Goal: Information Seeking & Learning: Compare options

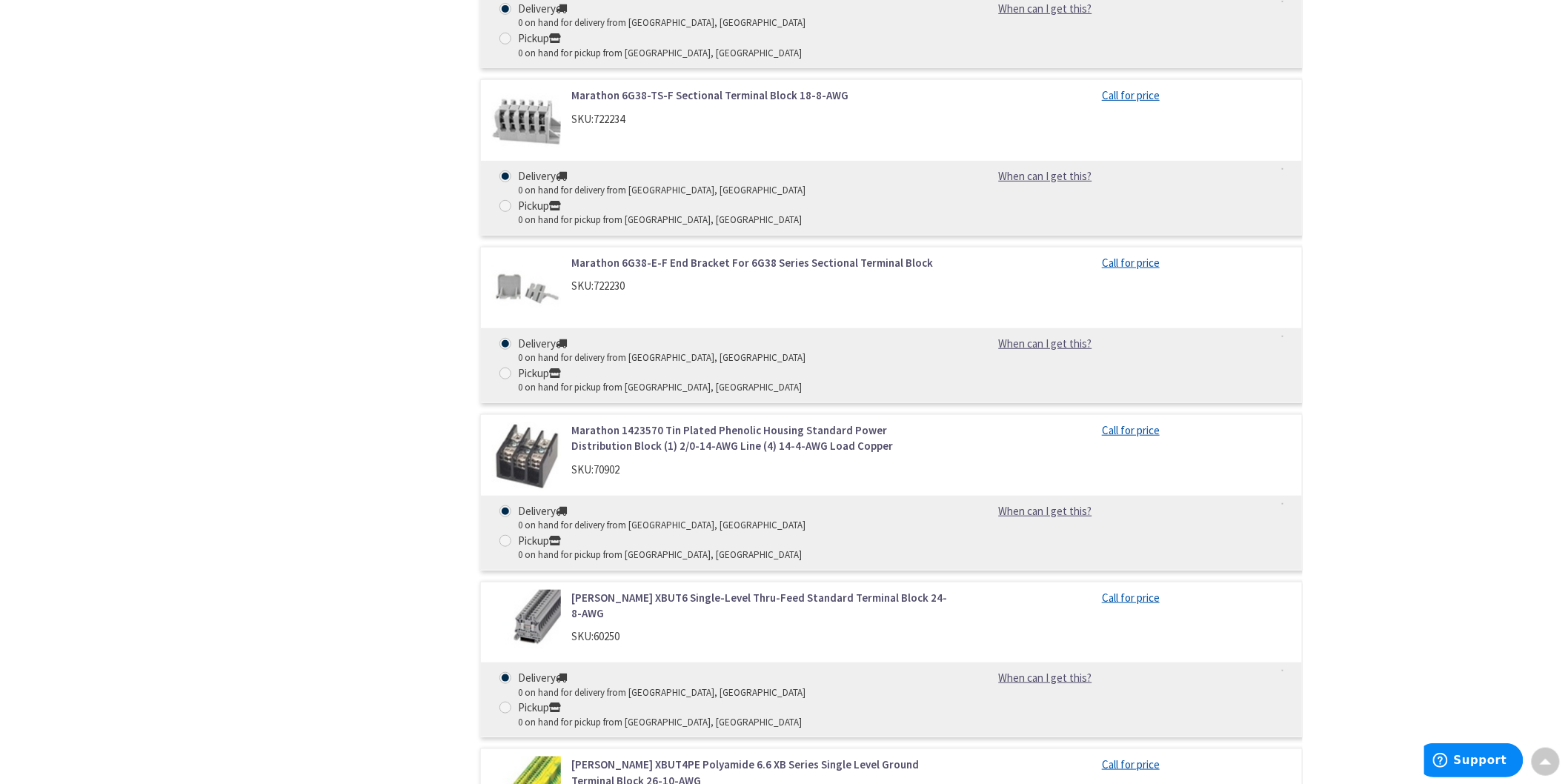
scroll to position [2633, 0]
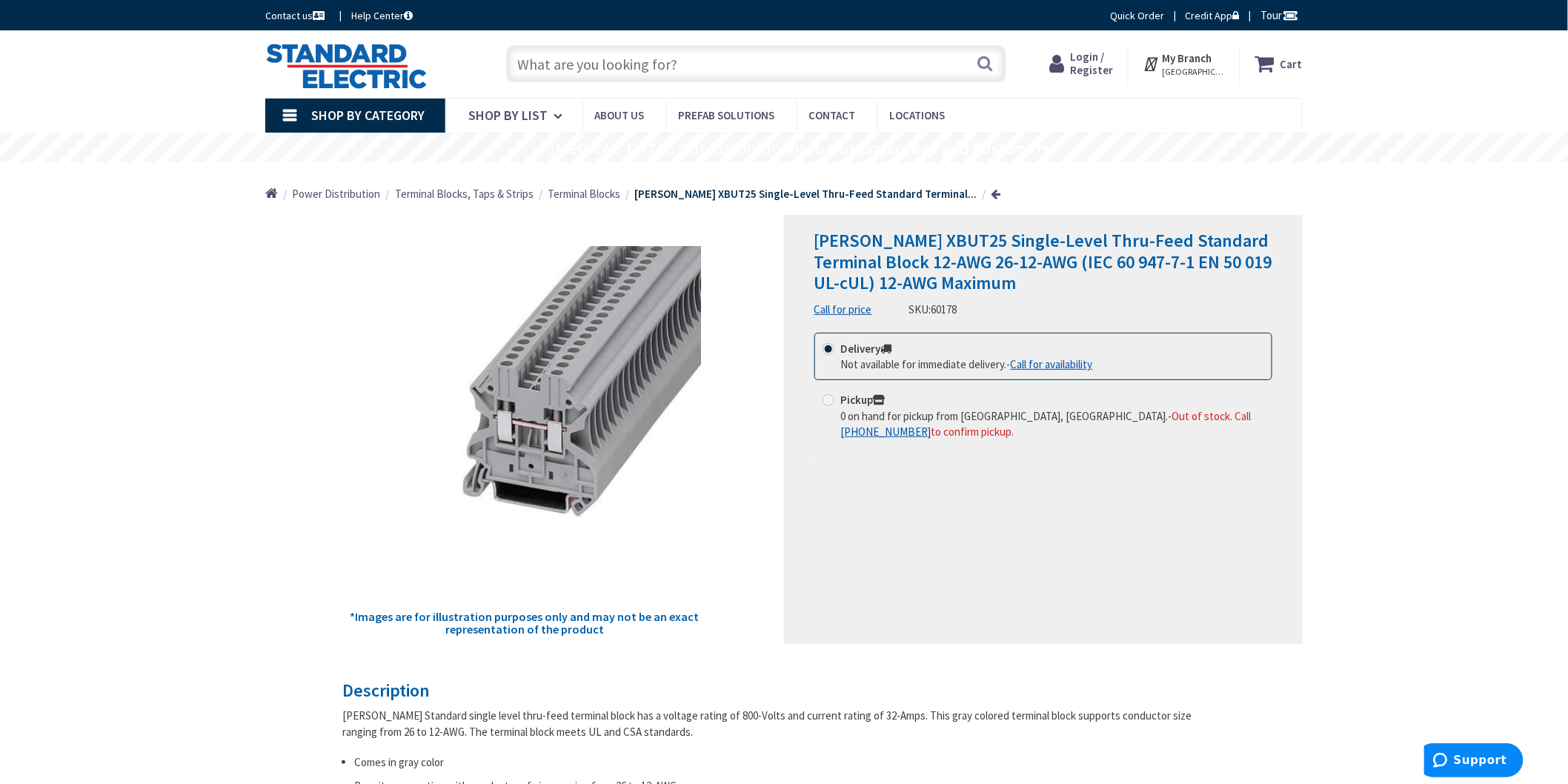
type input "[GEOGRAPHIC_DATA], [GEOGRAPHIC_DATA]"
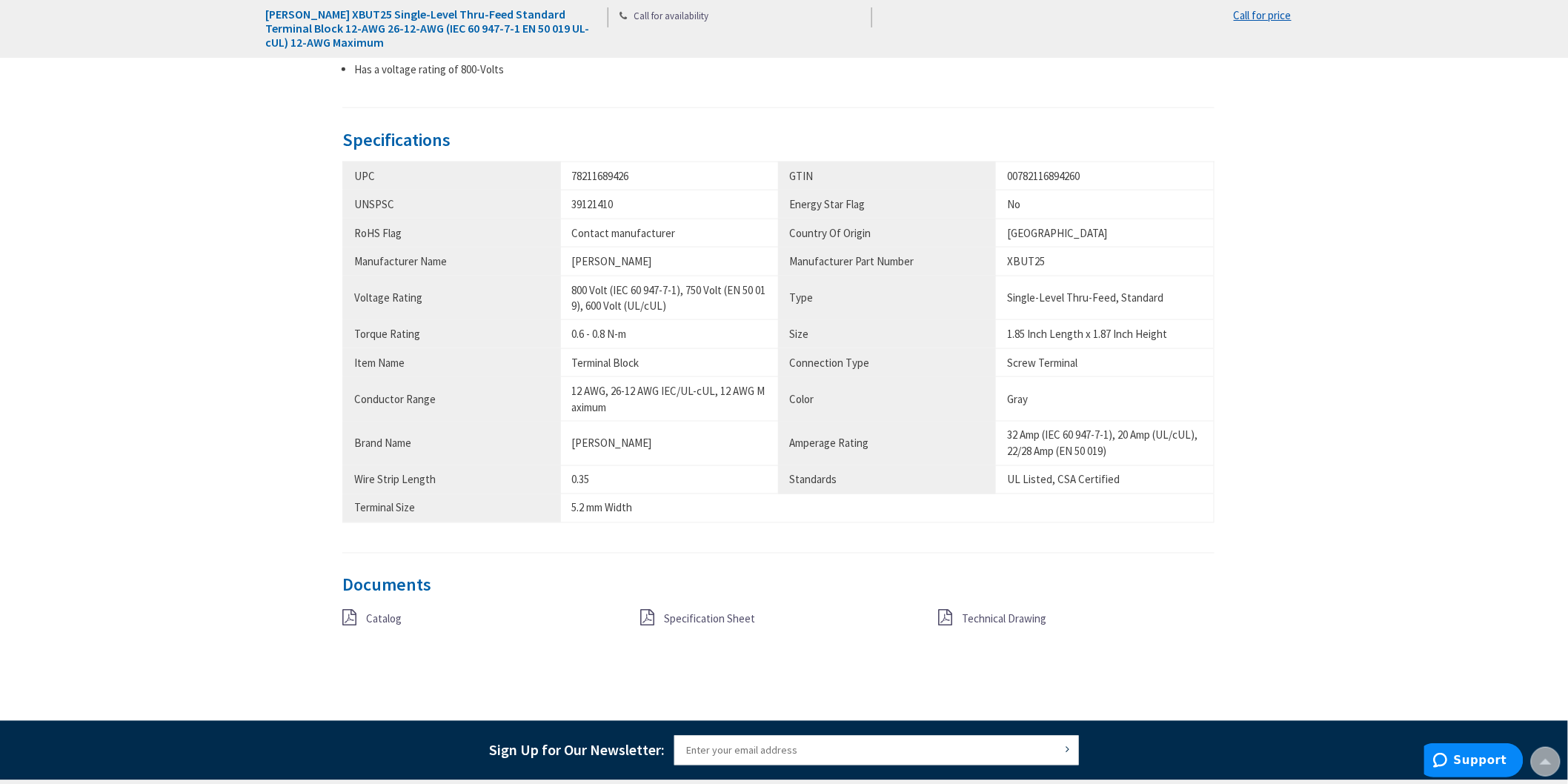
scroll to position [741, 0]
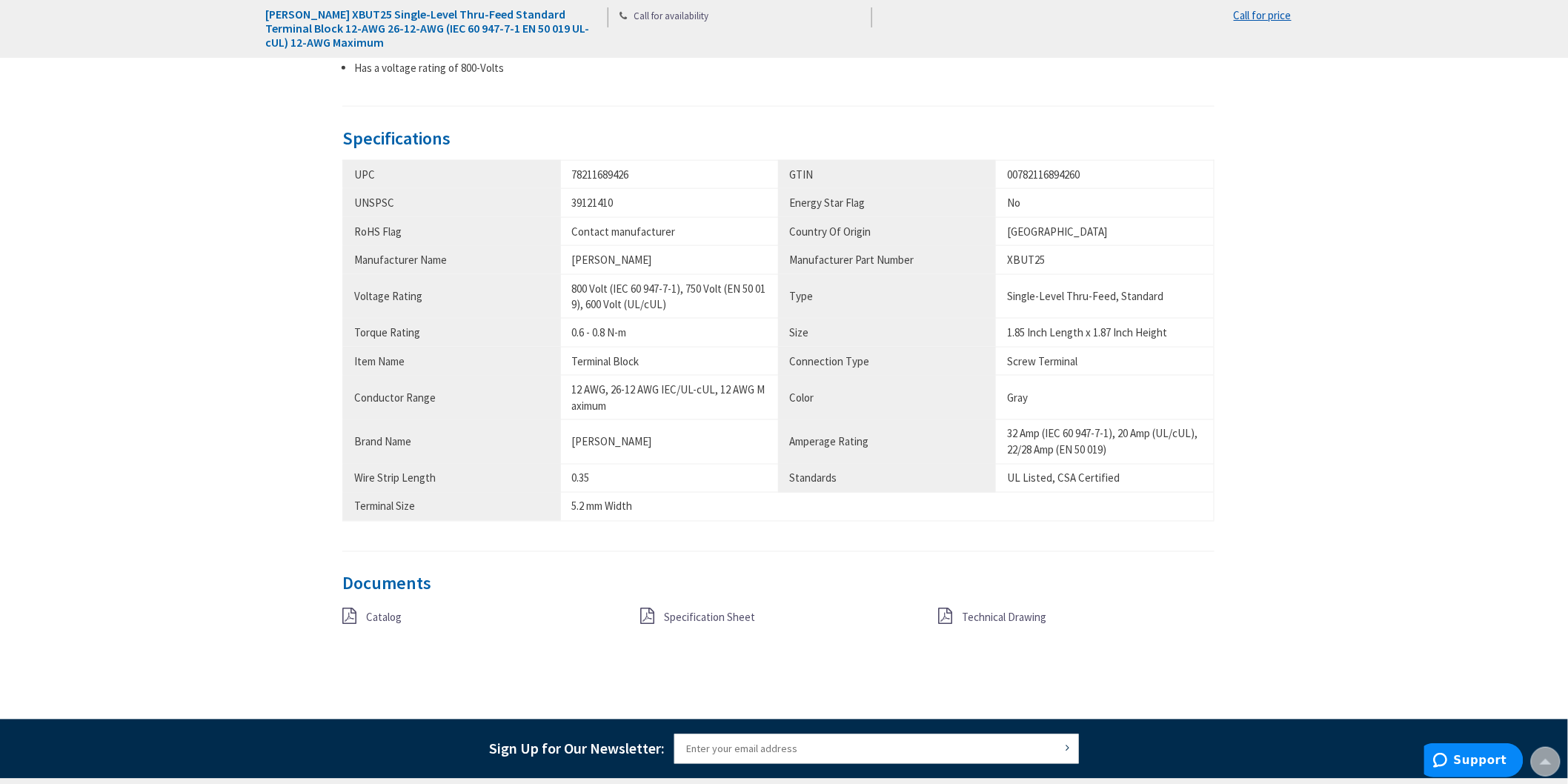
click at [731, 622] on span "Specification Sheet" at bounding box center [710, 618] width 91 height 14
click at [975, 619] on span "Technical Drawing" at bounding box center [1004, 618] width 85 height 14
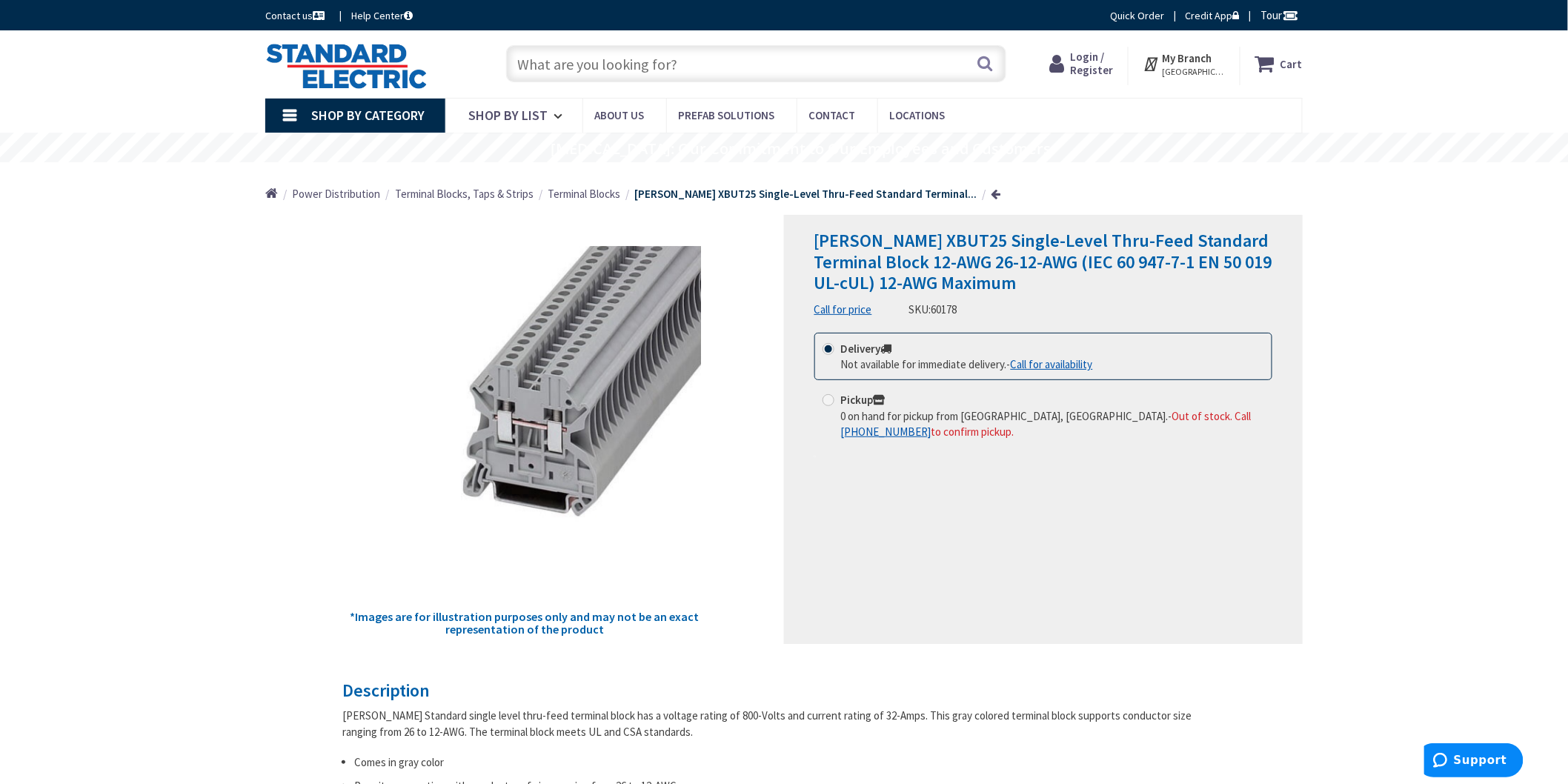
drag, startPoint x: 709, startPoint y: 55, endPoint x: 558, endPoint y: 56, distance: 151.0
click at [558, 56] on input "text" at bounding box center [756, 64] width 500 height 37
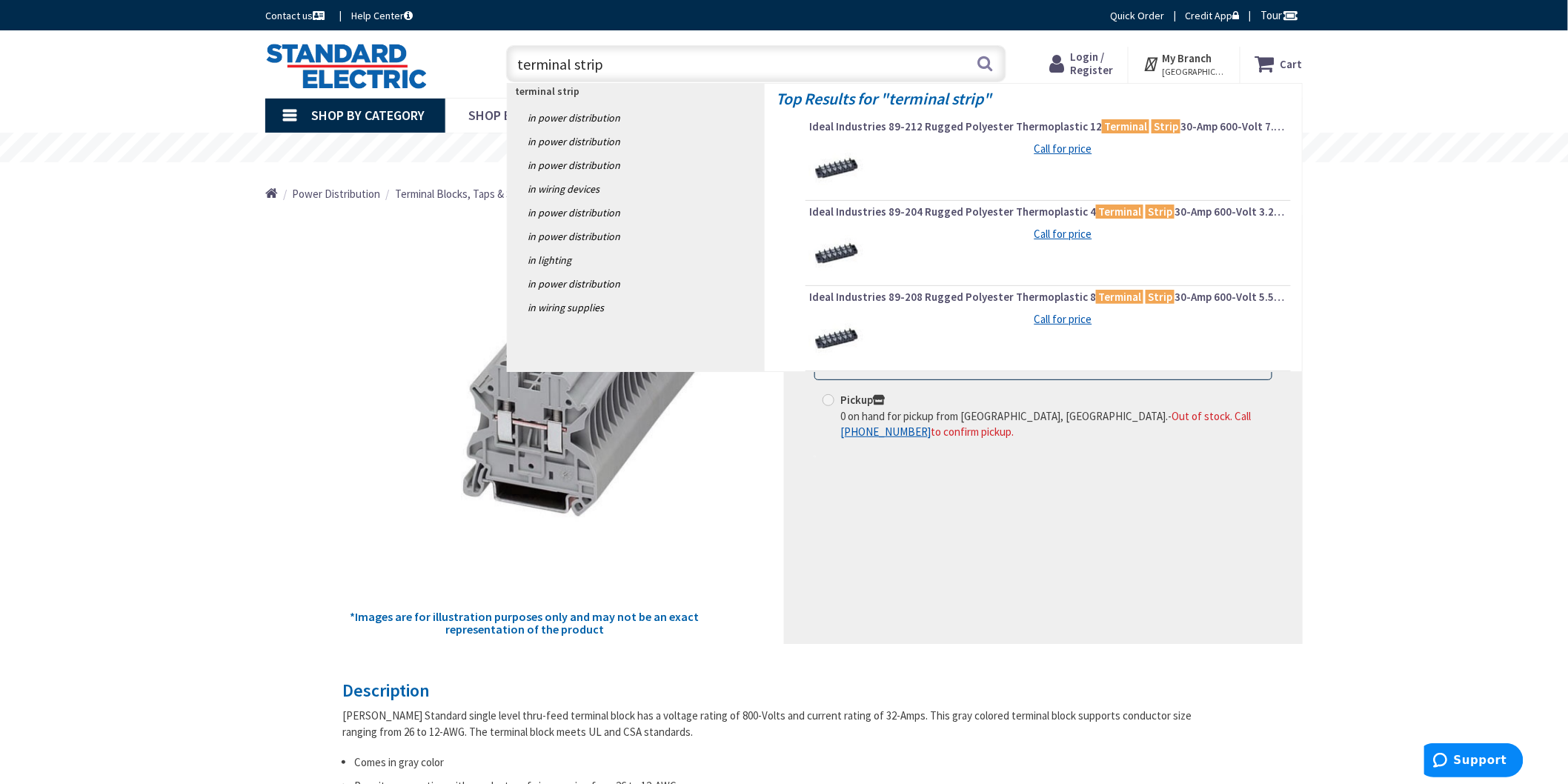
type input "terminal strip"
click at [830, 161] on img at bounding box center [837, 169] width 56 height 56
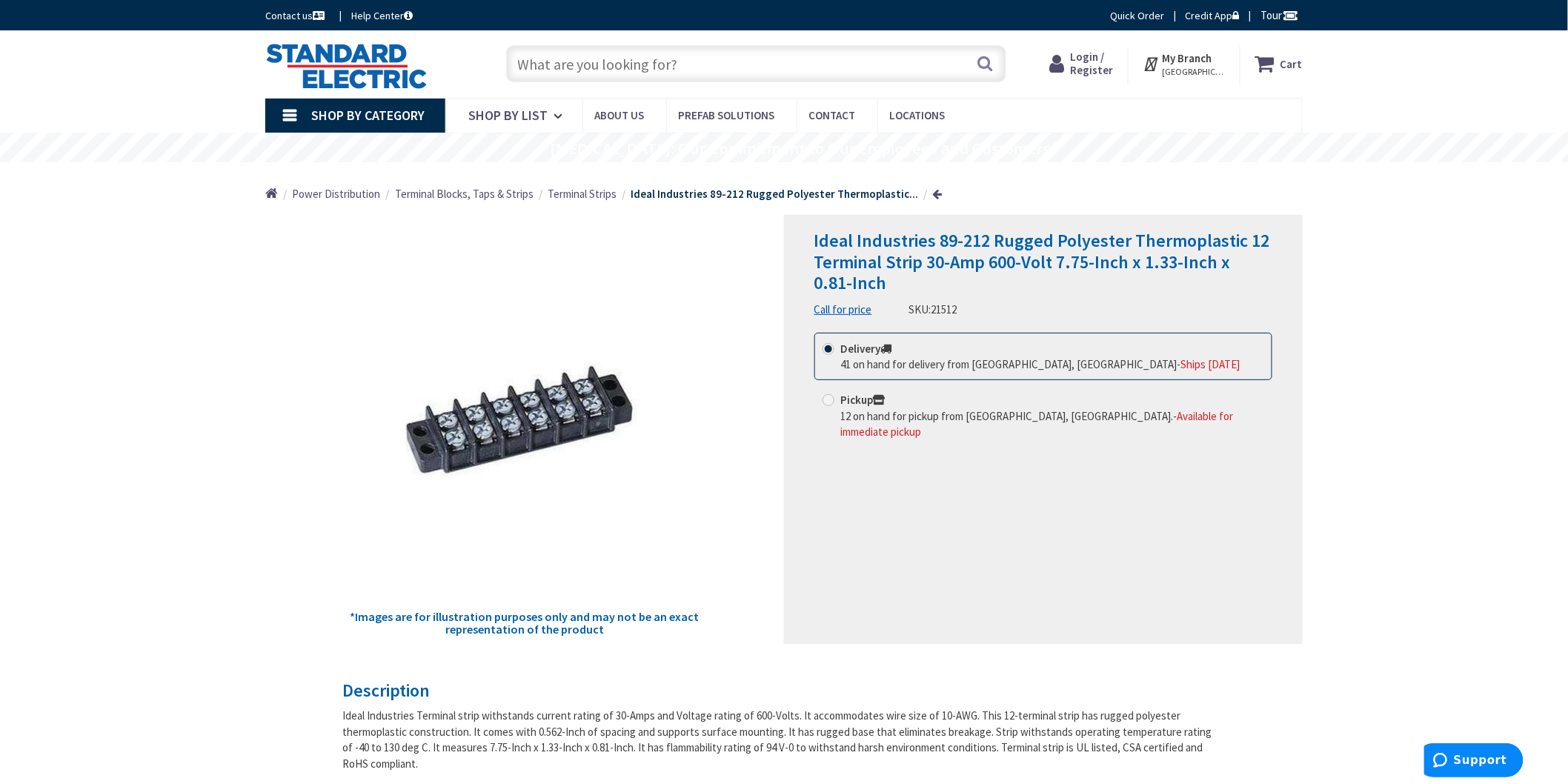
click at [583, 196] on span "Terminal Strips" at bounding box center [582, 193] width 69 height 14
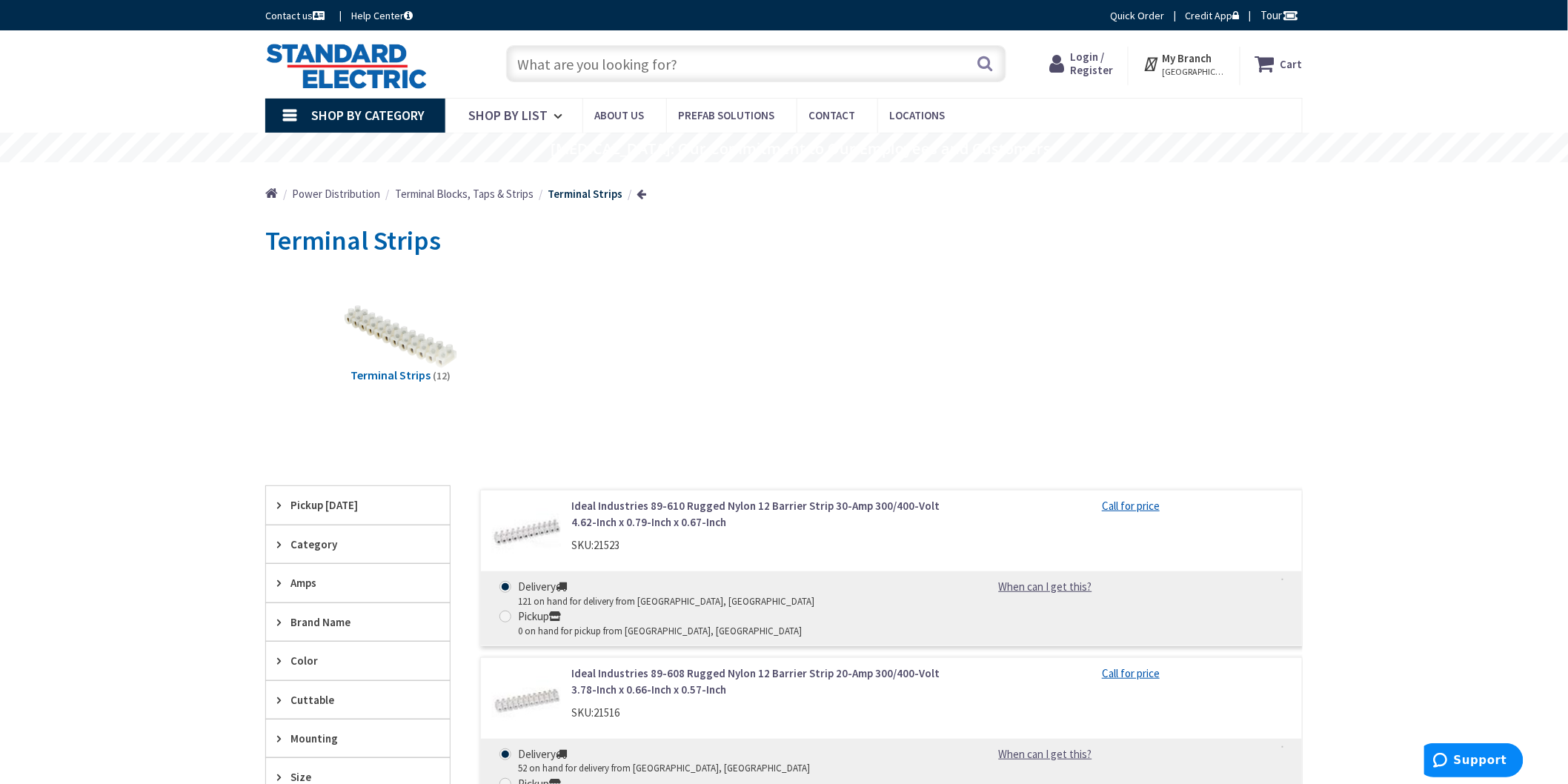
click at [427, 194] on span "Terminal Blocks, Taps & Strips" at bounding box center [464, 193] width 138 height 14
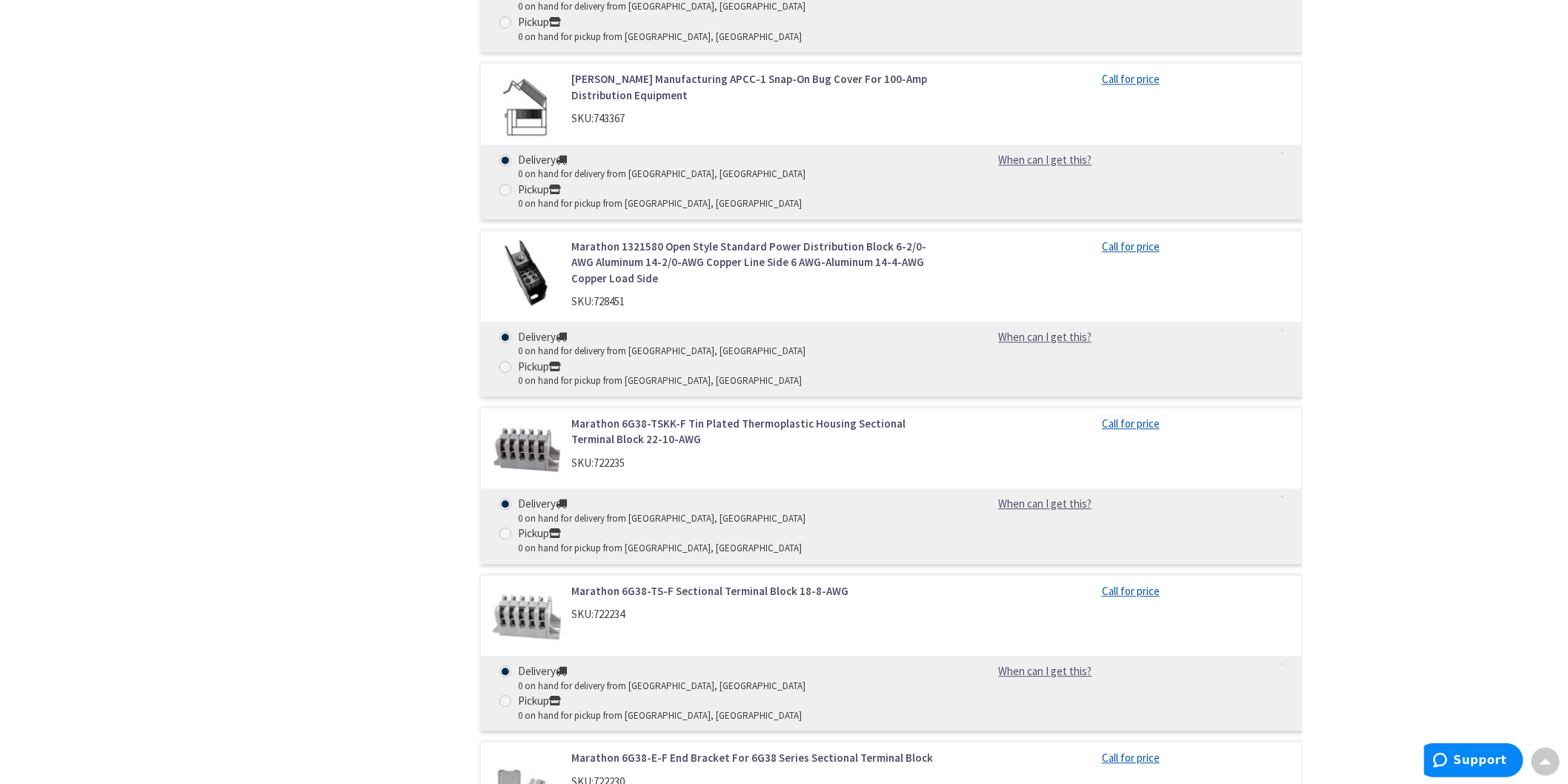
scroll to position [3594, 0]
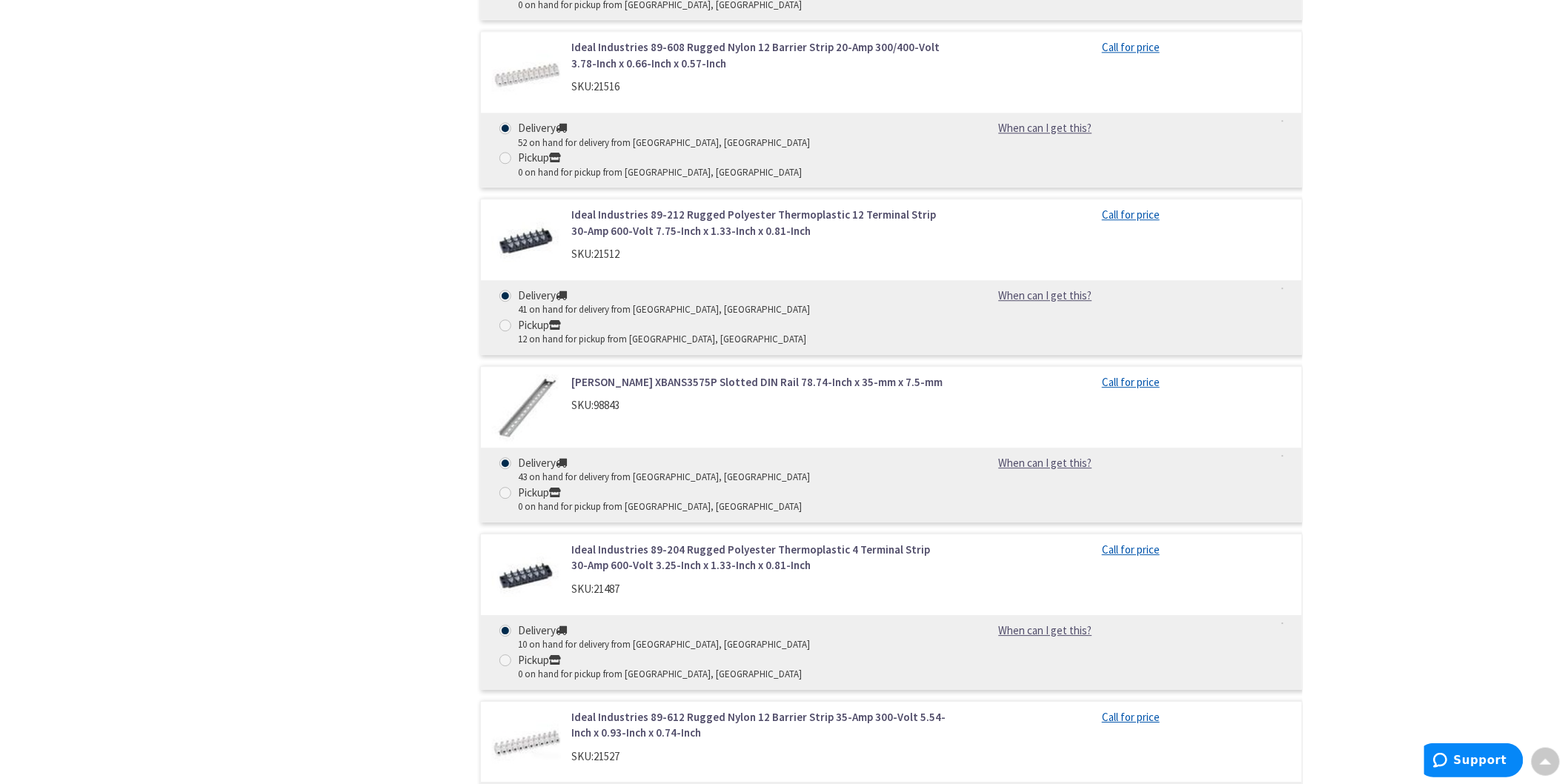
scroll to position [1497, 0]
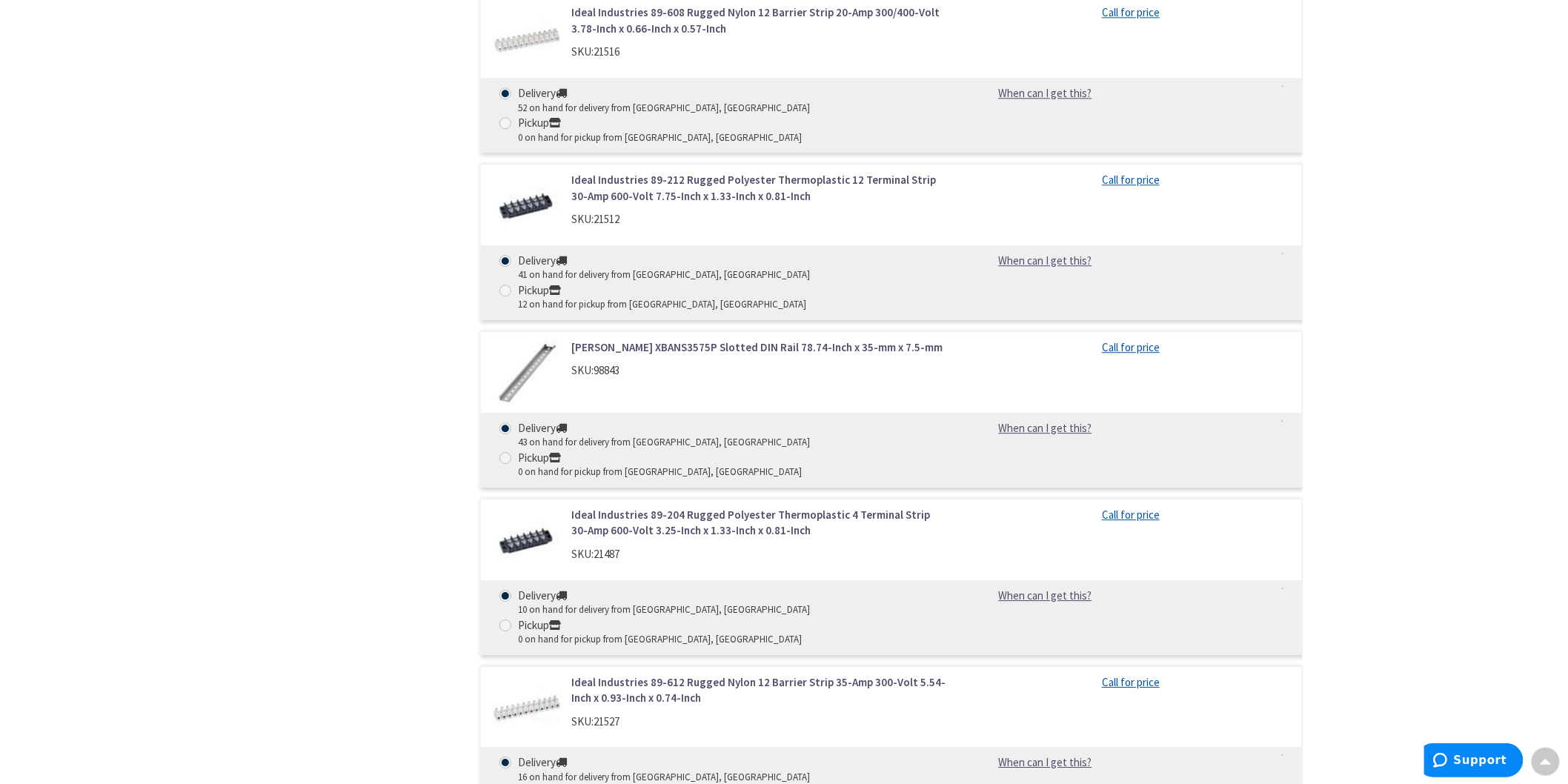
click at [552, 675] on img at bounding box center [526, 709] width 69 height 69
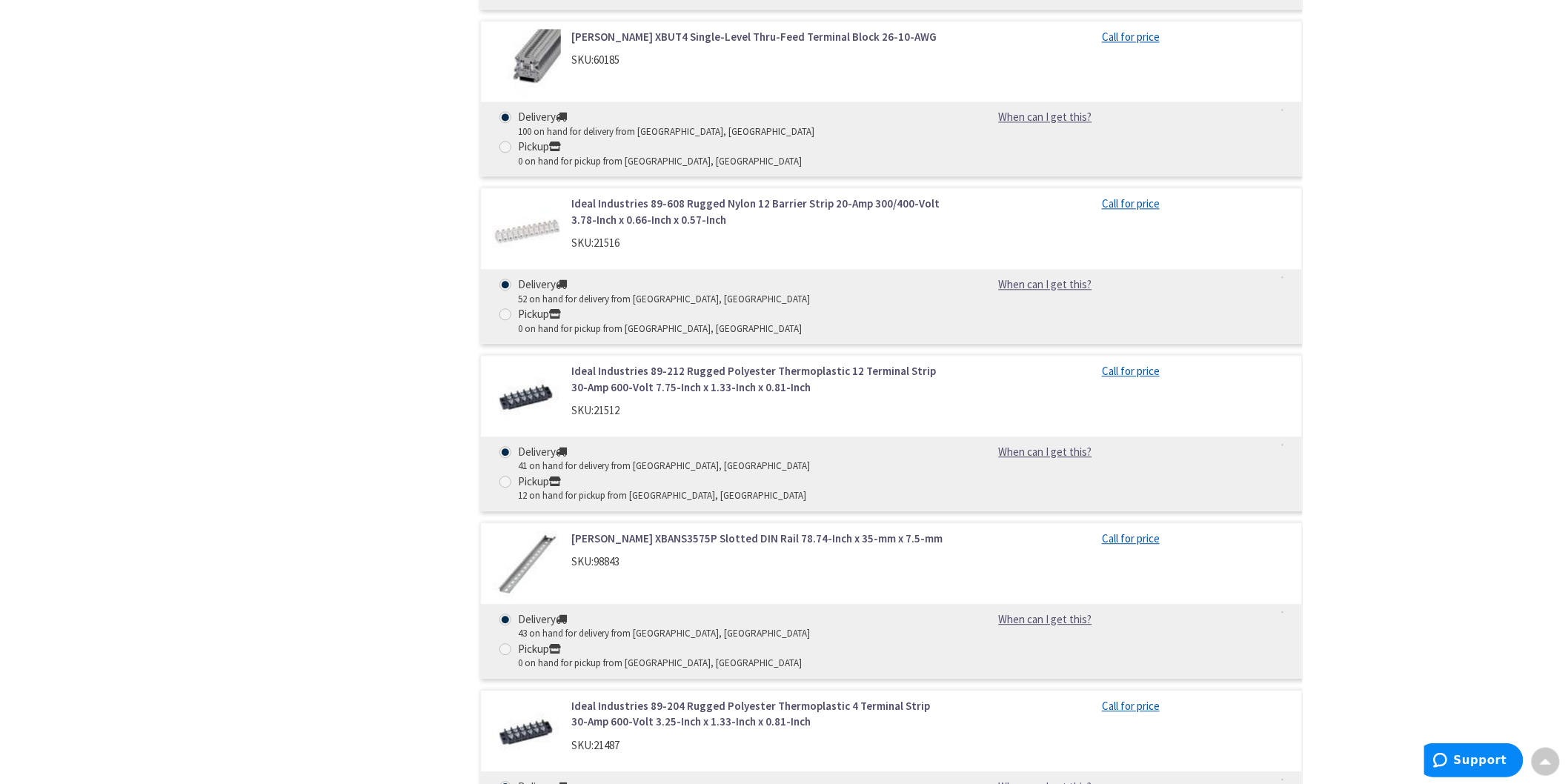
scroll to position [1333, 0]
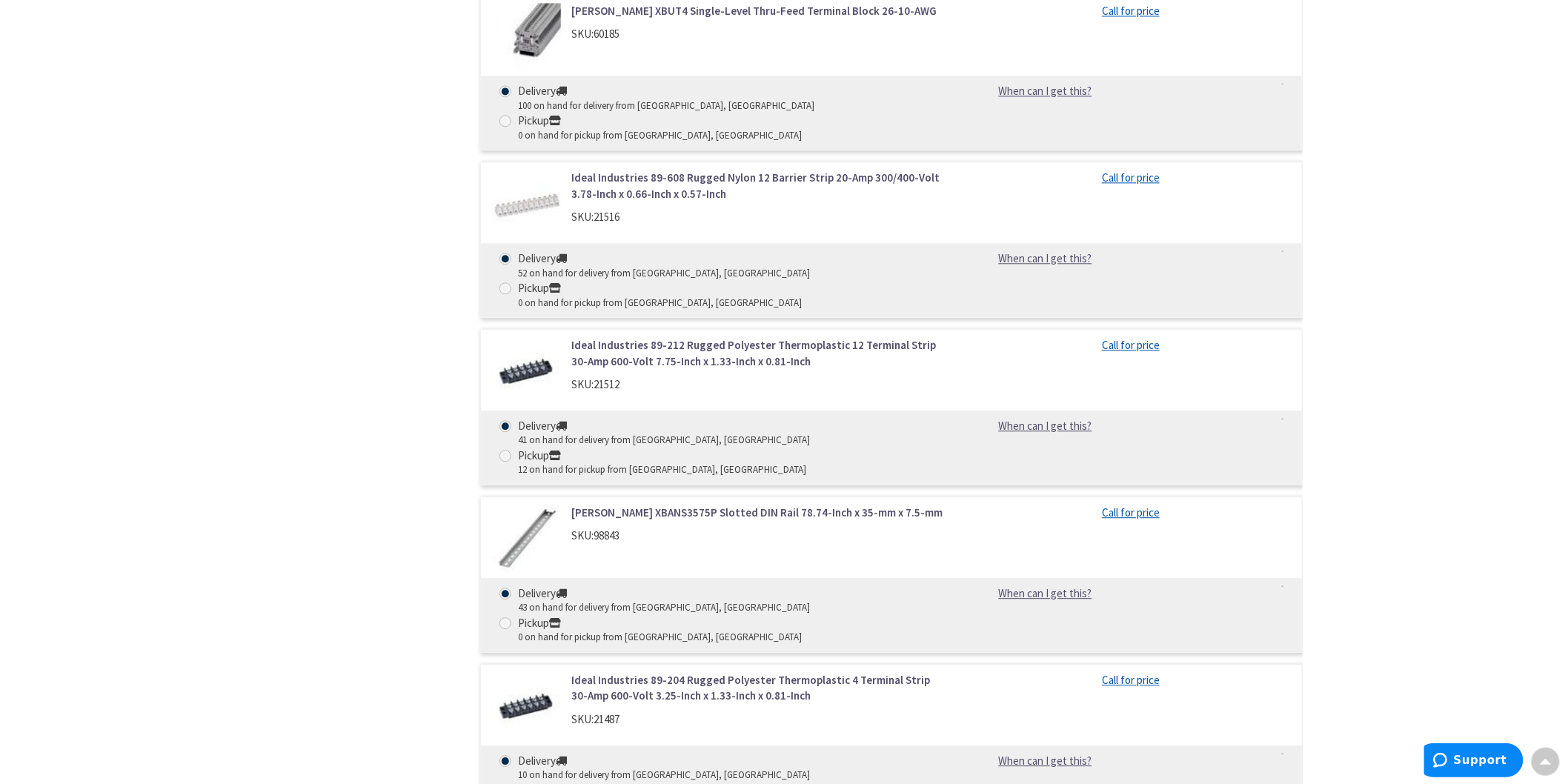
click at [531, 672] on img at bounding box center [526, 706] width 69 height 69
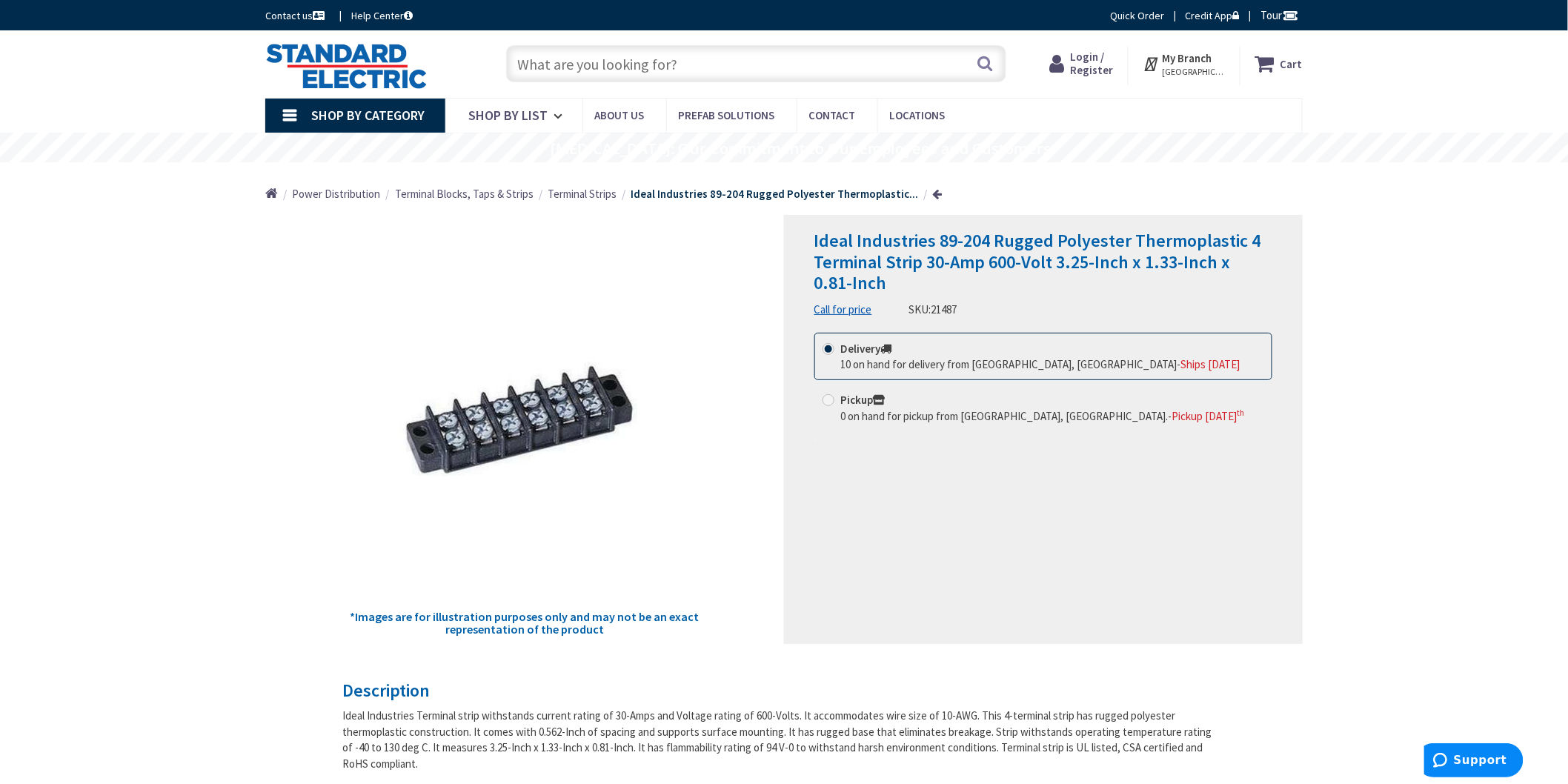
drag, startPoint x: 960, startPoint y: 308, endPoint x: 912, endPoint y: 312, distance: 48.2
click at [912, 312] on div "SKU: 21487" at bounding box center [933, 310] width 48 height 16
copy div "SKU: 21487"
